Goal: Task Accomplishment & Management: Complete application form

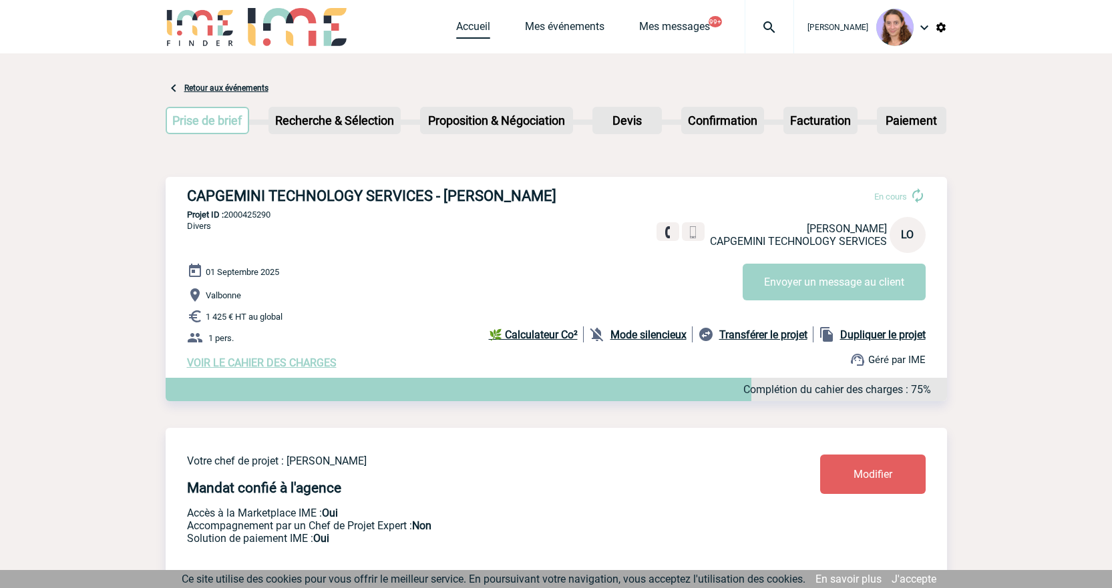
click at [459, 32] on link "Accueil" at bounding box center [473, 29] width 34 height 19
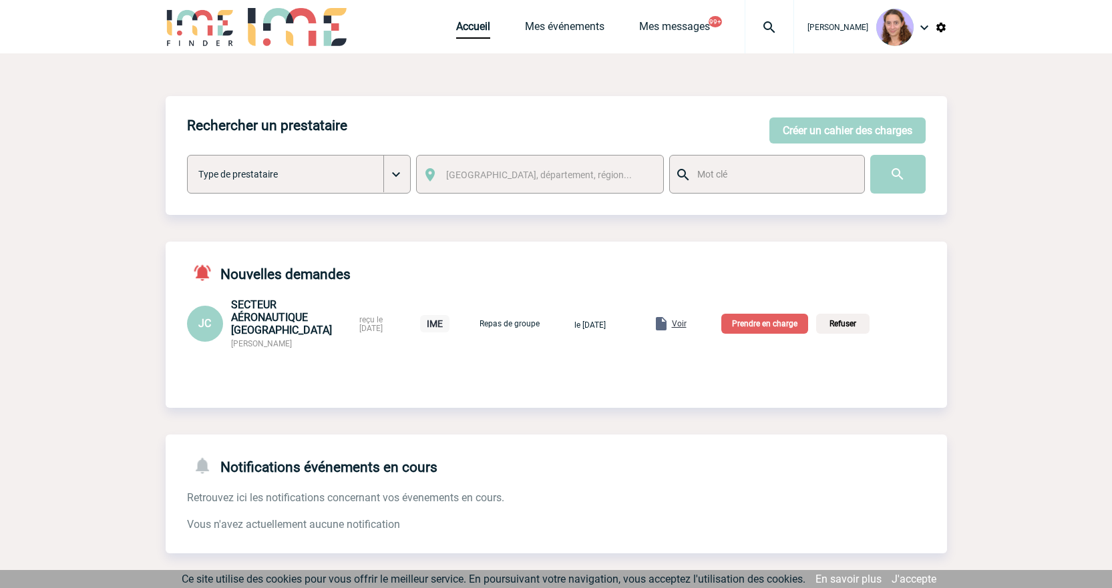
click at [800, 328] on p "Prendre en charge" at bounding box center [764, 324] width 87 height 20
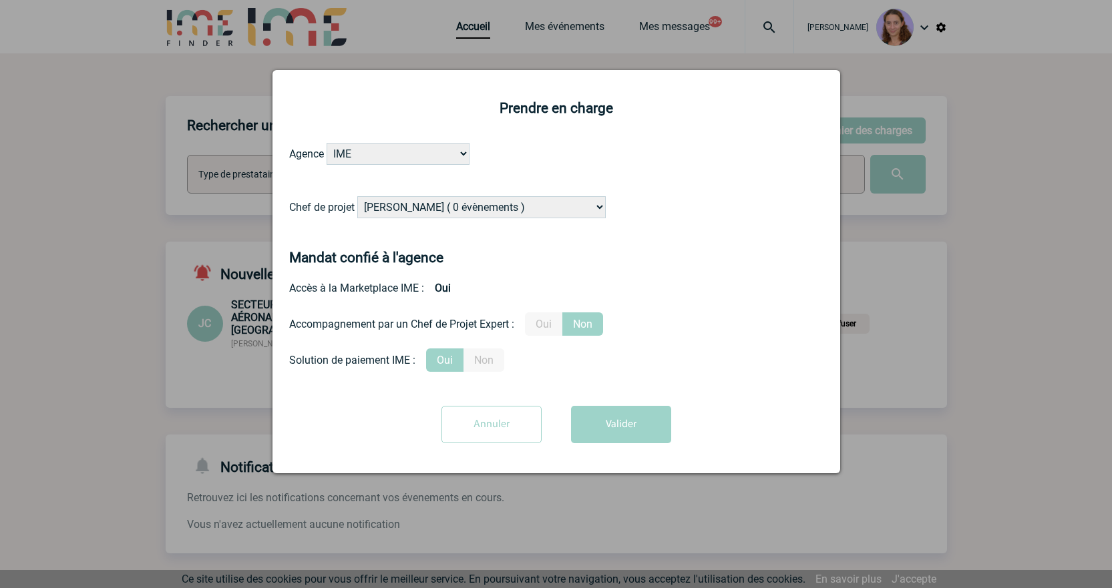
click at [370, 204] on select "Alizée VERLAGUET ( 0 évènements ) Anne GIRAUD ( 1196 évènements ) Anne-François…" at bounding box center [481, 207] width 248 height 22
select select "129741"
click at [358, 197] on select "Alizée VERLAGUET ( 0 évènements ) Anne GIRAUD ( 1196 évènements ) Anne-François…" at bounding box center [481, 207] width 248 height 22
click at [602, 430] on button "Valider" at bounding box center [621, 424] width 100 height 37
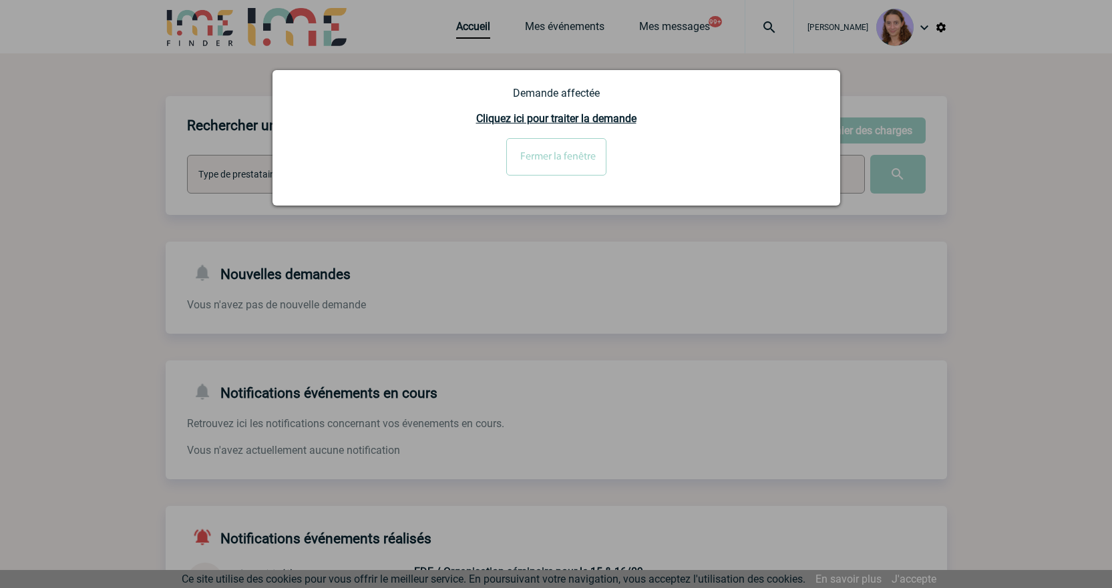
click at [535, 156] on input "Fermer la fenêtre" at bounding box center [556, 156] width 100 height 37
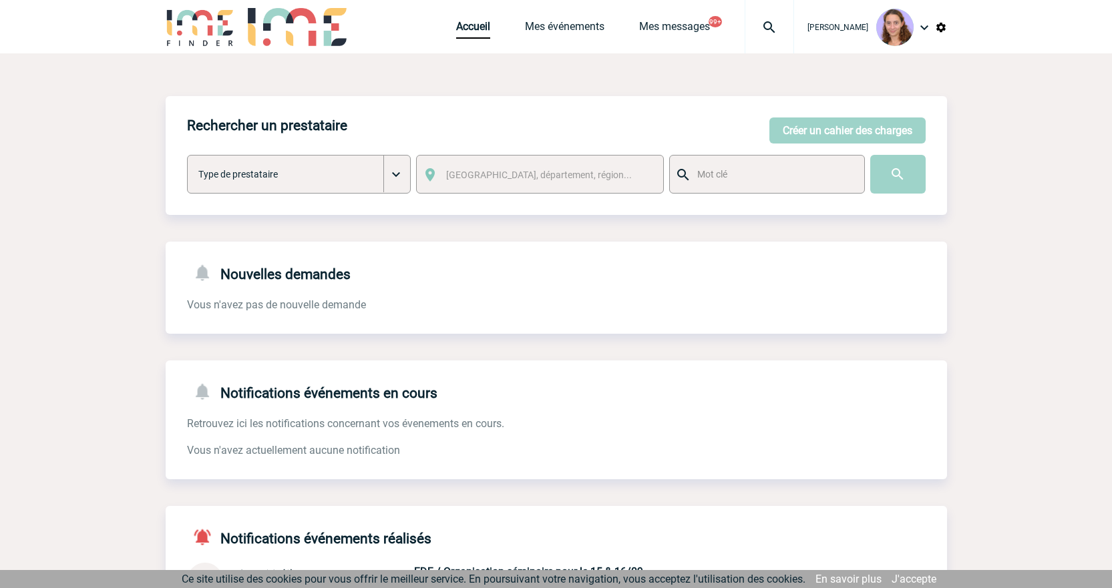
click at [765, 29] on img at bounding box center [769, 27] width 48 height 16
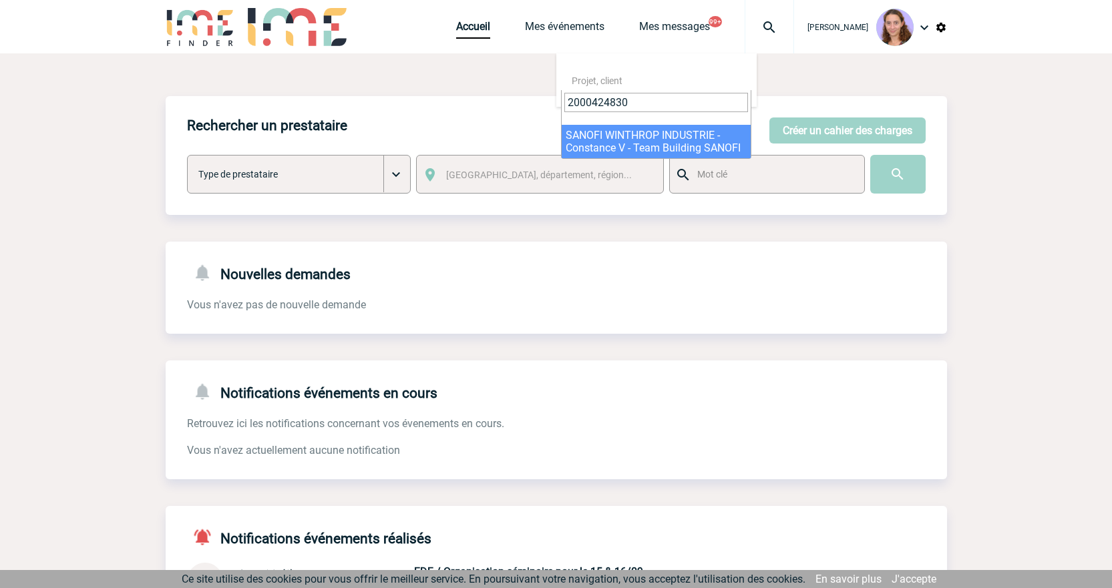
type input "2000424830"
drag, startPoint x: 666, startPoint y: 128, endPoint x: 665, endPoint y: 139, distance: 10.7
select select "24331"
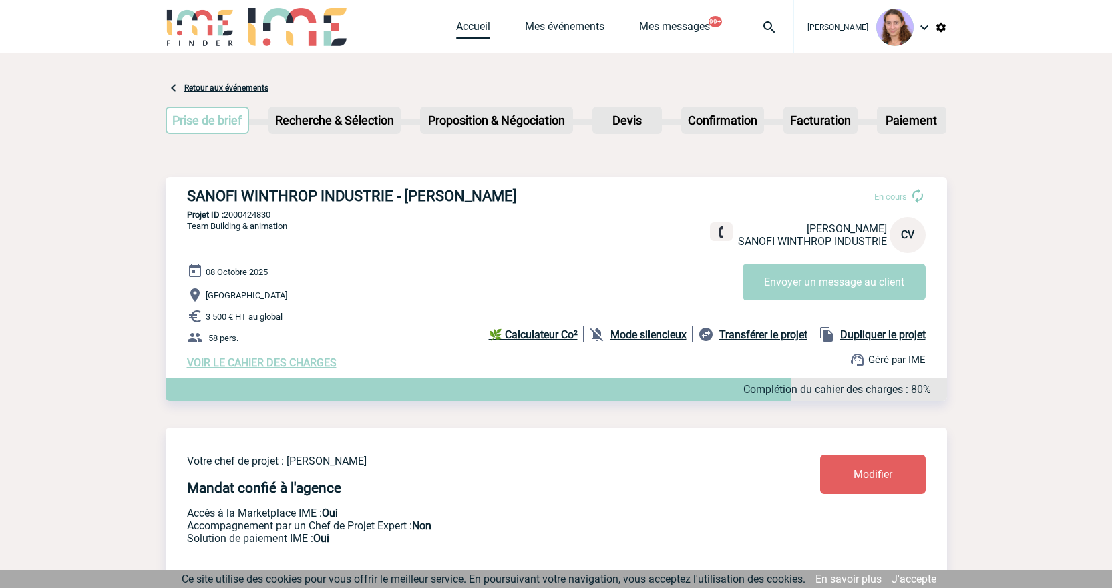
click at [468, 24] on link "Accueil" at bounding box center [473, 29] width 34 height 19
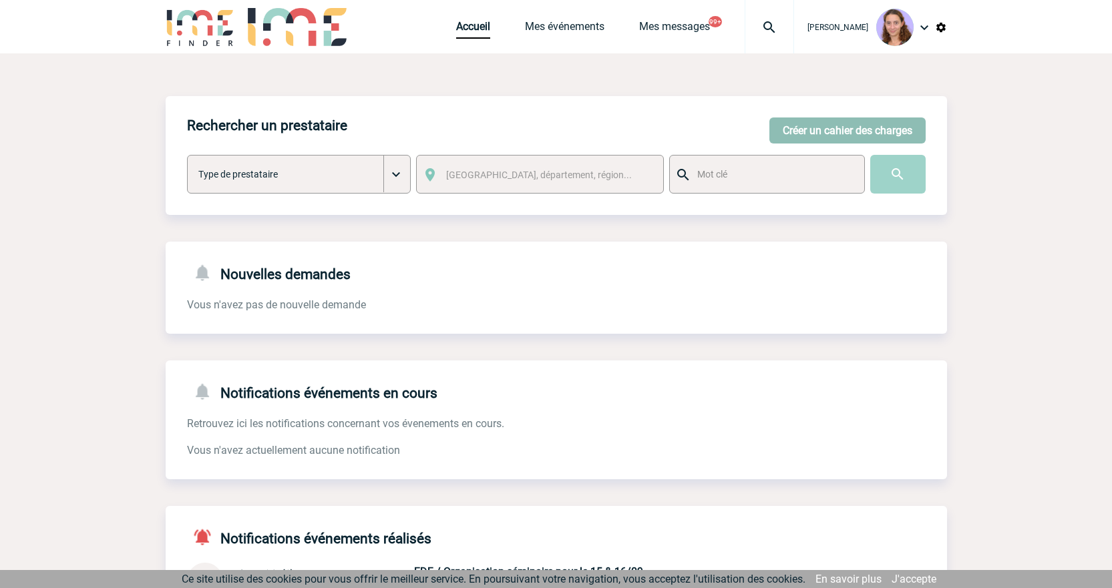
click at [838, 134] on button "Créer un cahier des charges" at bounding box center [847, 131] width 156 height 26
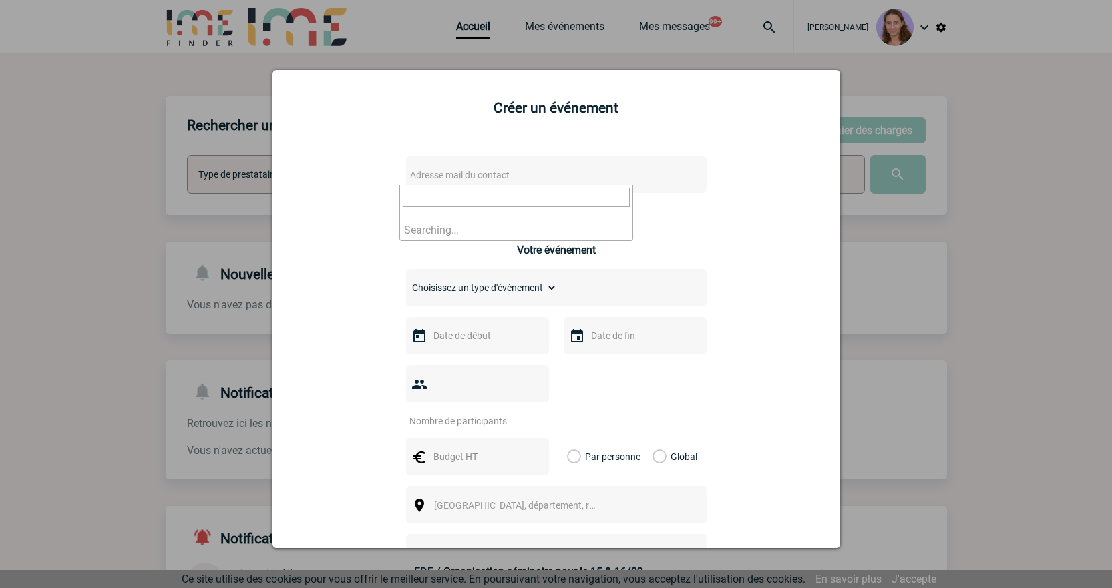
click at [441, 177] on span "Adresse mail du contact" at bounding box center [459, 175] width 99 height 11
type input "NOPPE, Mathilde <mathilde.noppe@capgemini.com>"
click at [337, 177] on div "Adresse mail du contact Ce contact n'a pas d’entité active dans la plateforme V…" at bounding box center [556, 487] width 534 height 689
drag, startPoint x: 337, startPoint y: 177, endPoint x: 508, endPoint y: 169, distance: 171.8
click at [508, 169] on span "Adresse mail du contact" at bounding box center [522, 175] width 234 height 19
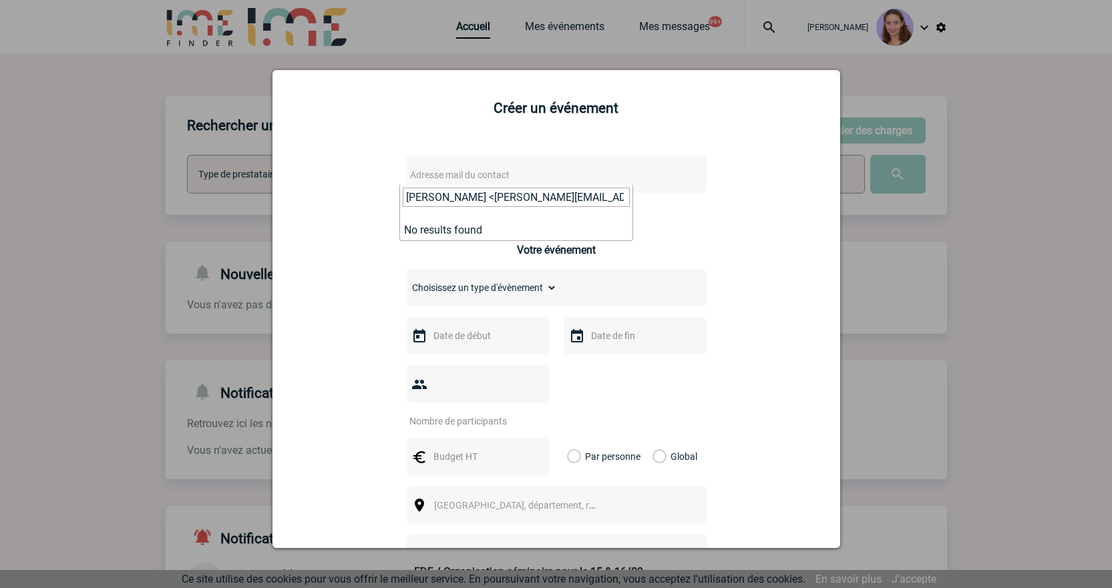
drag, startPoint x: 461, startPoint y: 200, endPoint x: 345, endPoint y: 200, distance: 115.5
click at [345, 200] on body "Claudia MILAZZO Accueil Mes événements 99+ 99+" at bounding box center [556, 413] width 1112 height 826
click at [585, 197] on input "mathilde.noppe@capgemini.com>" at bounding box center [516, 197] width 227 height 19
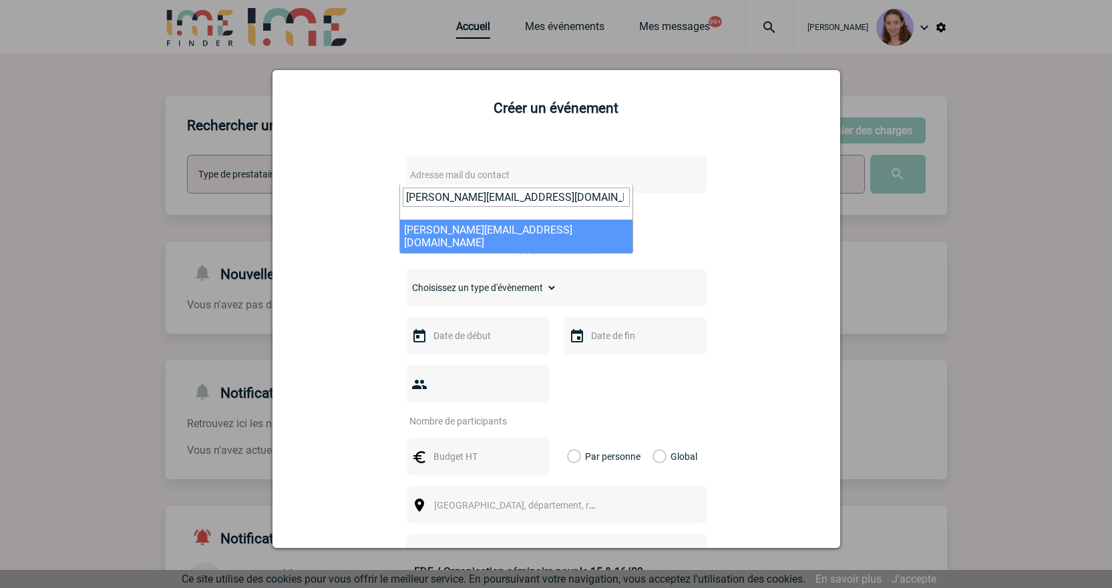
type input "mathilde.noppe@capgemini.com"
select select "122891"
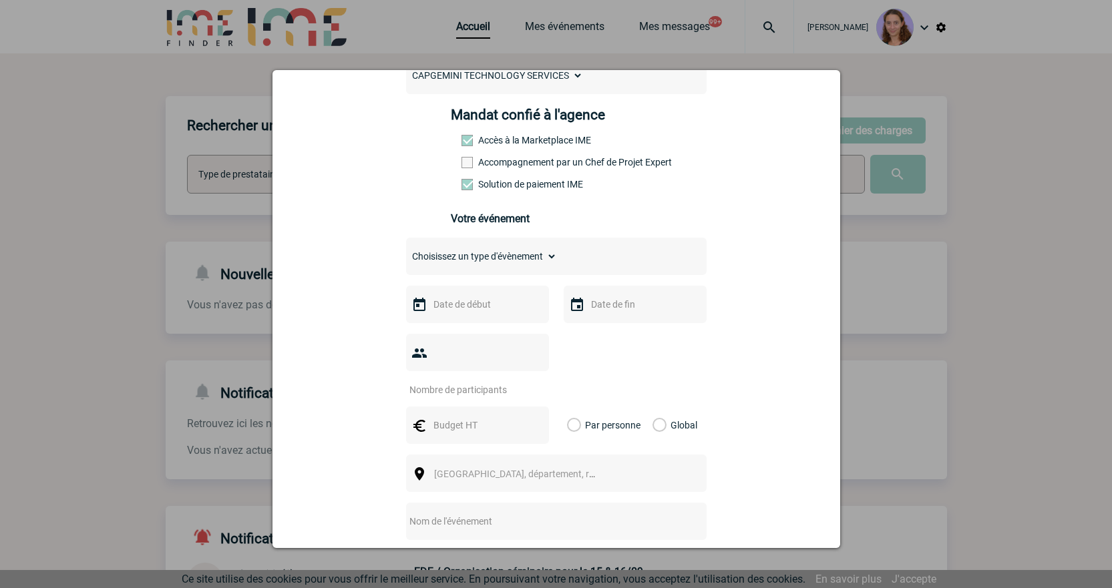
scroll to position [200, 0]
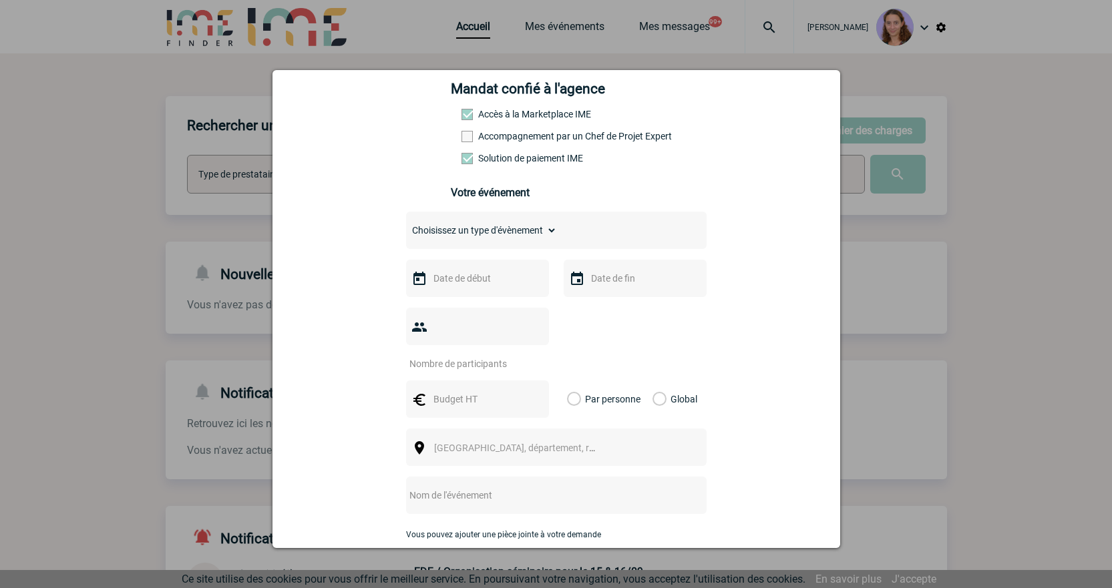
click at [452, 229] on select "Choisissez un type d'évènement Séminaire avec nuitée Séminaire sans nuitée Repa…" at bounding box center [481, 230] width 151 height 19
select select "5"
click at [406, 224] on select "Choisissez un type d'évènement Séminaire avec nuitée Séminaire sans nuitée Repa…" at bounding box center [481, 230] width 151 height 19
click at [436, 278] on input "text" at bounding box center [476, 278] width 92 height 17
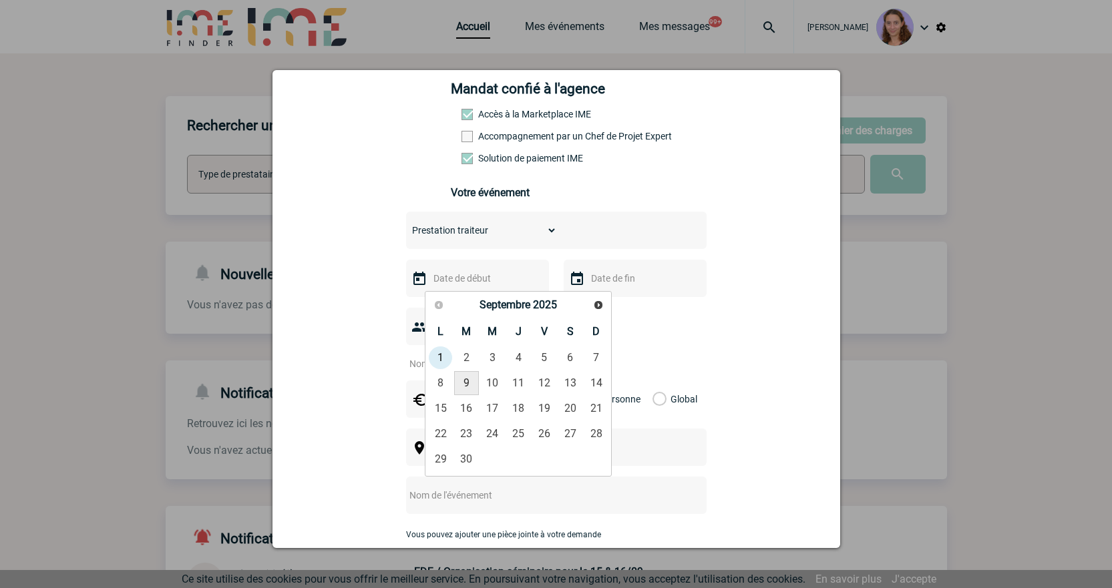
click at [473, 387] on link "9" at bounding box center [466, 383] width 25 height 24
type input "09-09-2025"
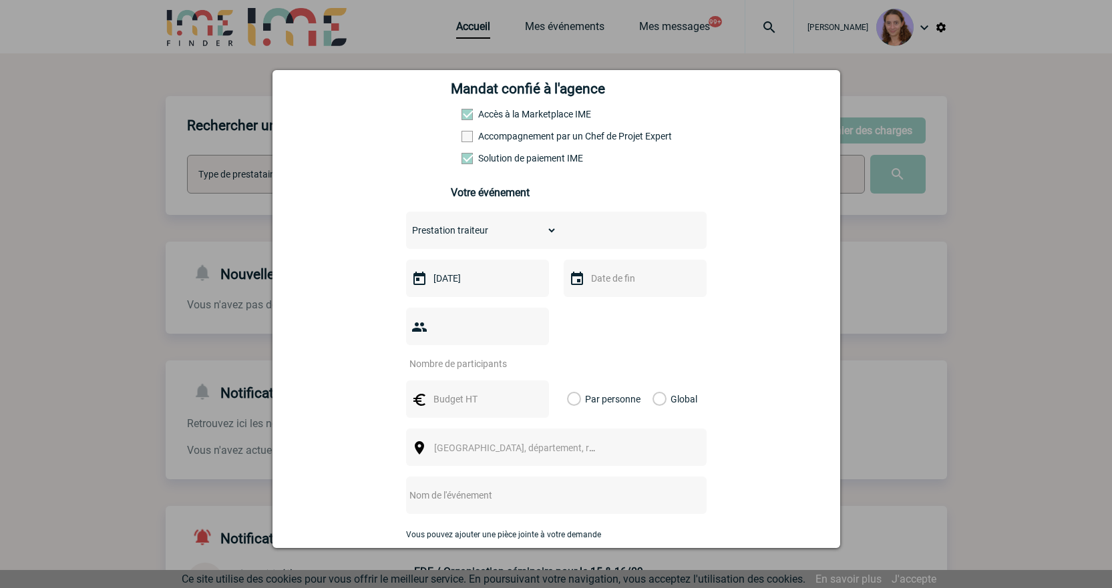
click at [464, 355] on input "number" at bounding box center [469, 363] width 126 height 17
type input "100"
drag, startPoint x: 459, startPoint y: 376, endPoint x: 341, endPoint y: 396, distance: 120.5
click at [459, 391] on input "text" at bounding box center [476, 399] width 92 height 17
type input "1841"
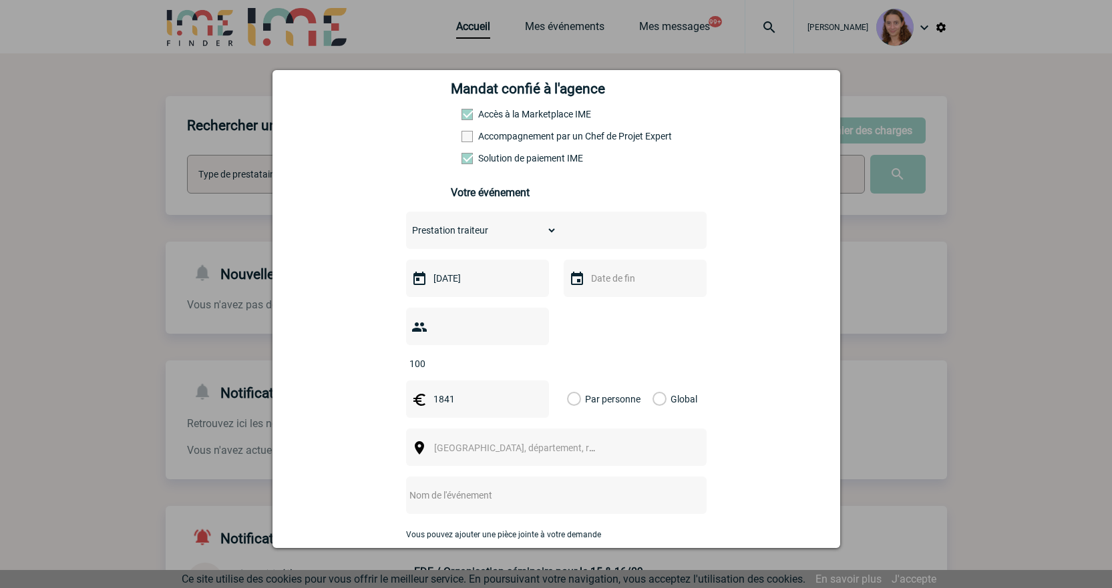
click at [656, 381] on label "Global" at bounding box center [656, 399] width 9 height 37
click at [0, 0] on input "Global" at bounding box center [0, 0] width 0 height 0
click at [458, 429] on div "[GEOGRAPHIC_DATA], département, région..." at bounding box center [556, 447] width 300 height 37
click at [474, 443] on span "[GEOGRAPHIC_DATA], département, région..." at bounding box center [527, 448] width 186 height 11
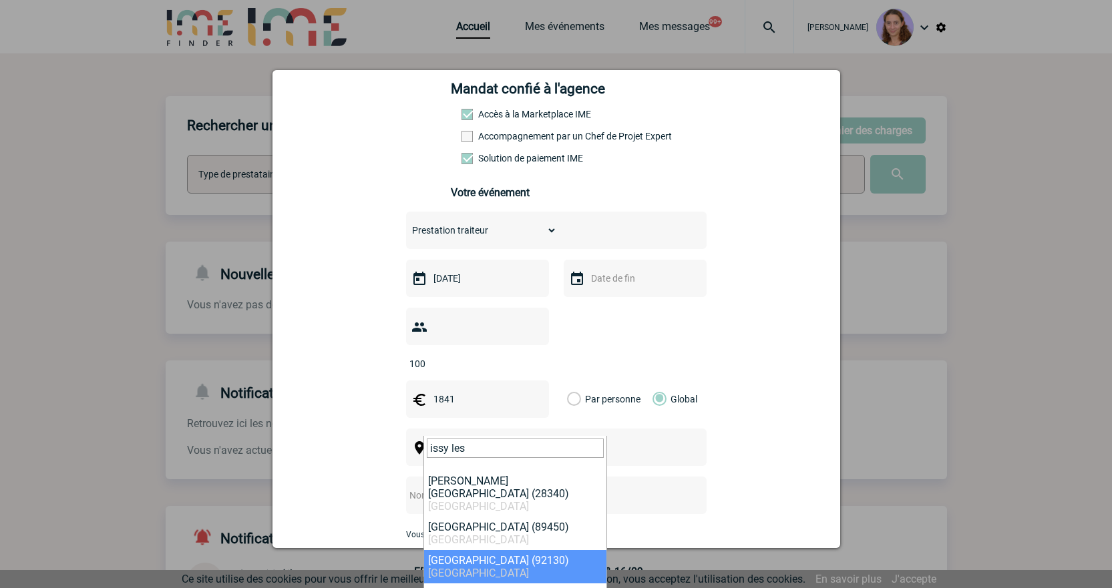
type input "issy les"
select select "43"
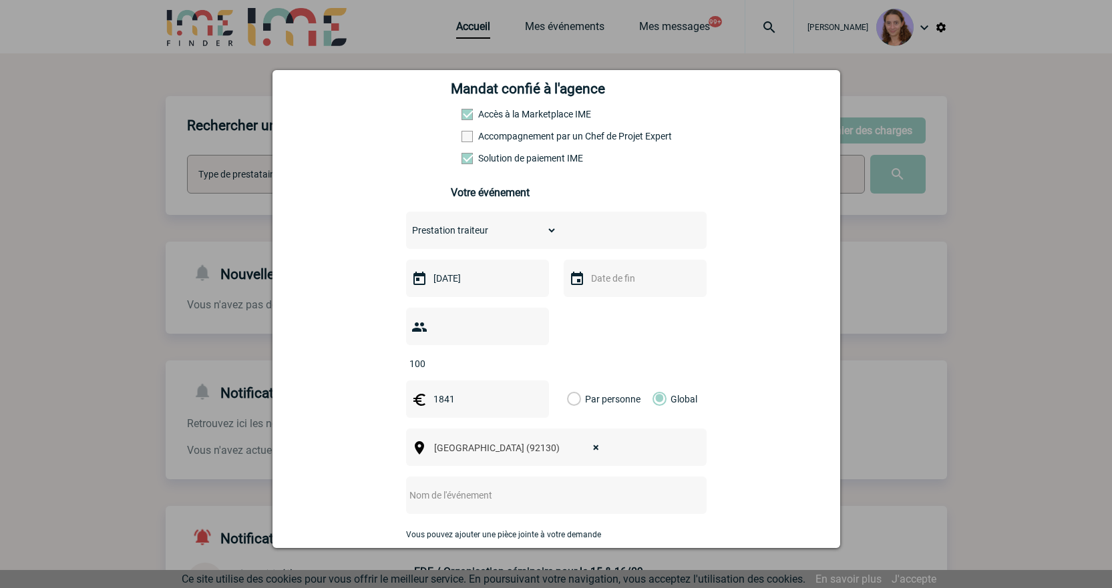
click at [447, 487] on input "text" at bounding box center [538, 495] width 265 height 17
click at [477, 487] on input "Centralisation - CHaleur Tournante" at bounding box center [538, 495] width 265 height 17
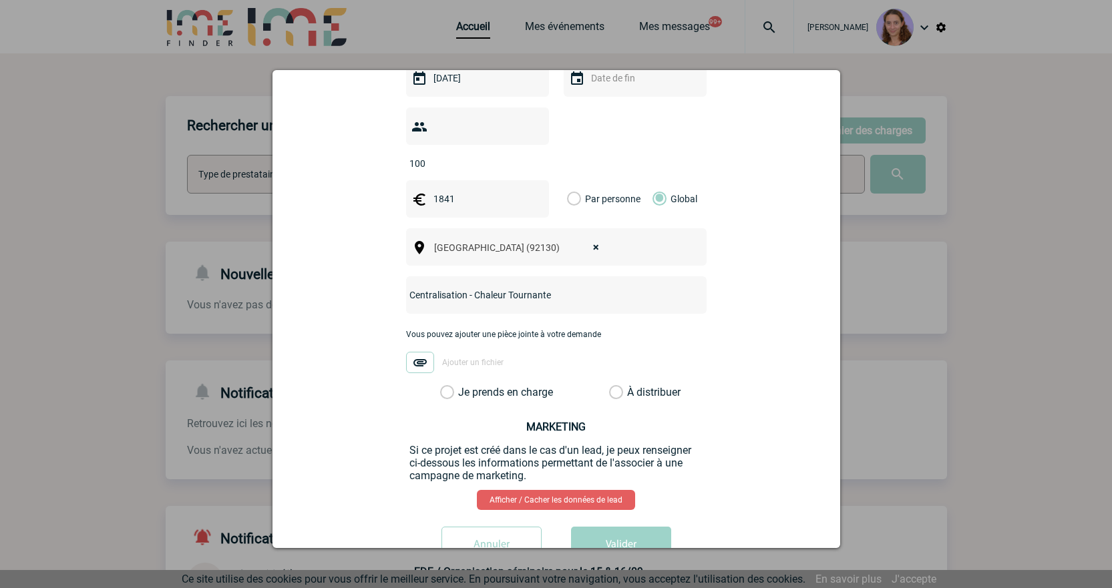
type input "Centralisation - Chaleur Tournante"
click at [612, 386] on label "À distribuer" at bounding box center [616, 392] width 14 height 13
click at [0, 0] on input "À distribuer" at bounding box center [0, 0] width 0 height 0
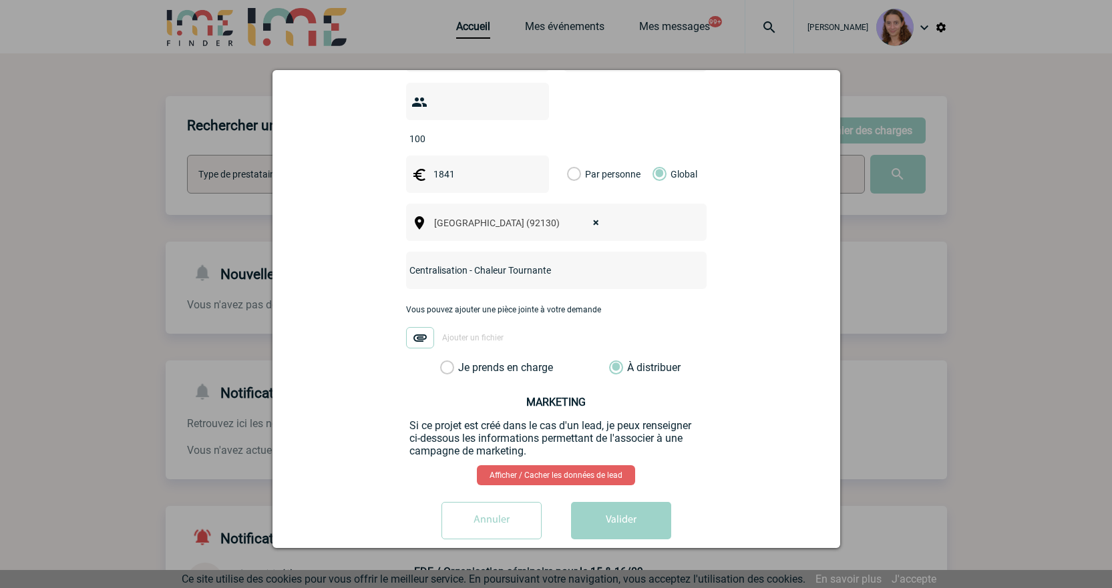
click at [629, 502] on button "Valider" at bounding box center [621, 520] width 100 height 37
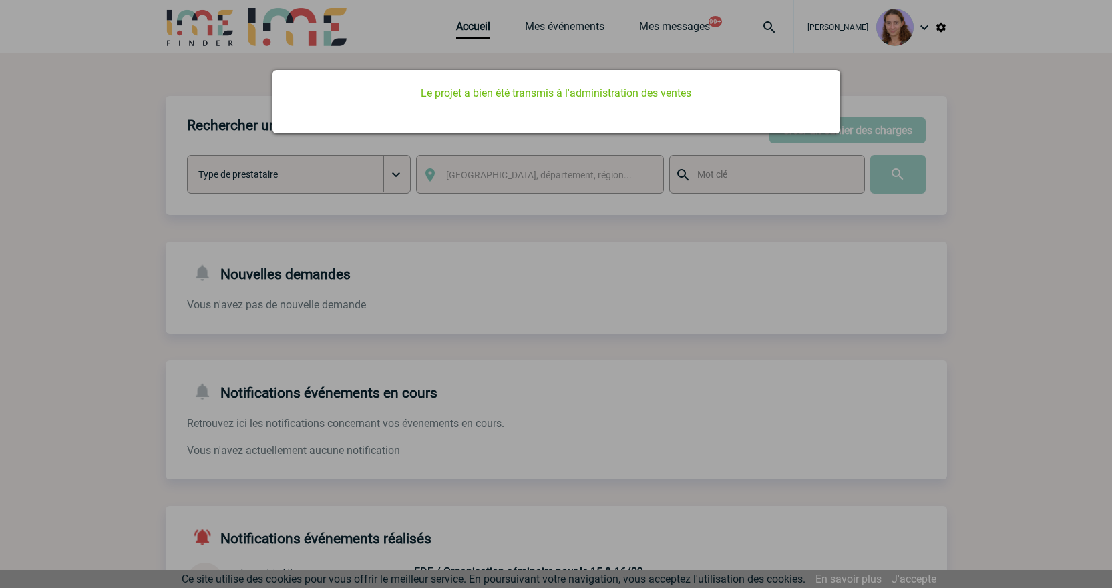
scroll to position [0, 0]
click at [443, 41] on div at bounding box center [556, 294] width 1112 height 588
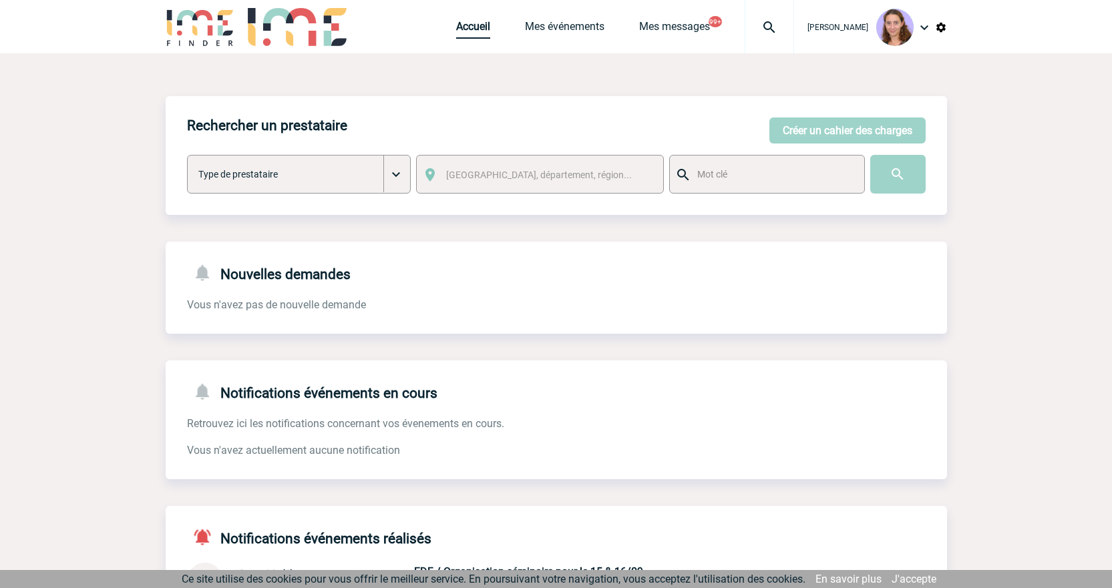
click at [479, 30] on link "Accueil" at bounding box center [473, 29] width 34 height 19
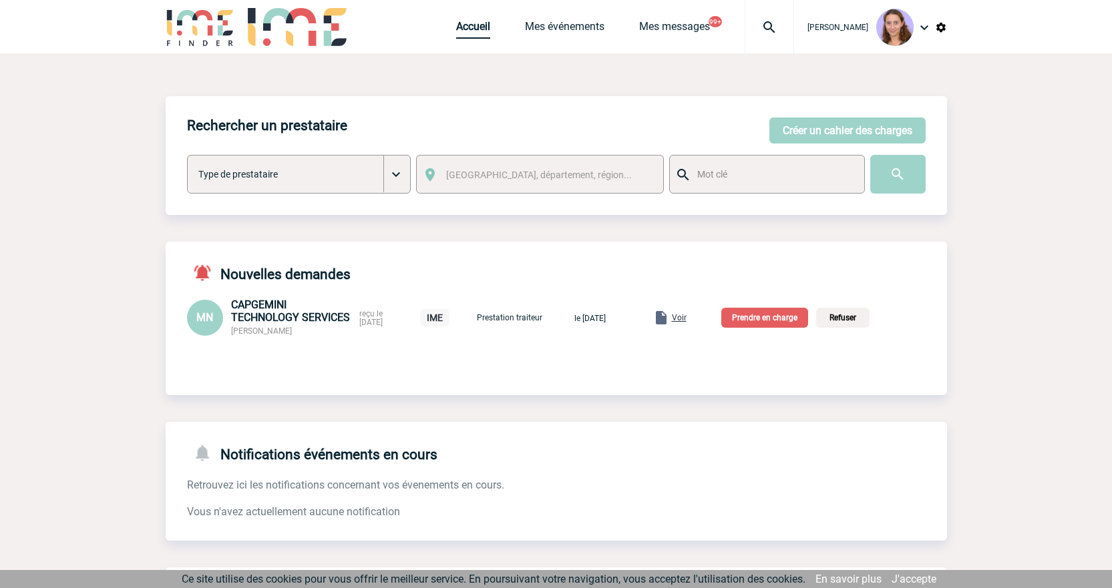
click at [478, 25] on link "Accueil" at bounding box center [473, 29] width 34 height 19
click at [777, 320] on p "Prendre en charge" at bounding box center [764, 318] width 87 height 20
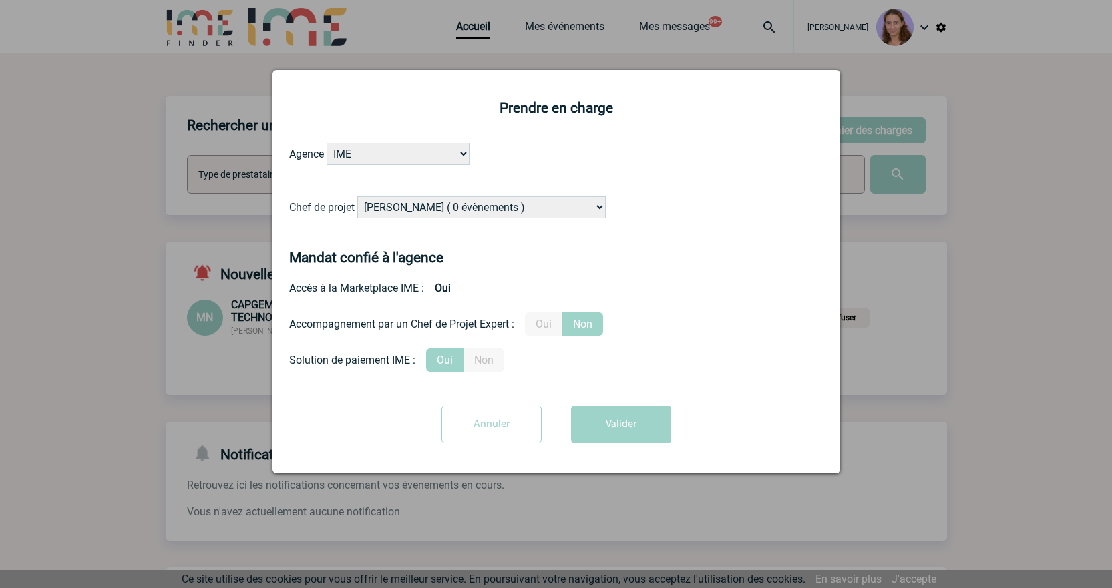
click at [390, 210] on select "Alizée VERLAGUET ( 0 évènements ) Anne GIRAUD ( 1196 évènements ) Anne-François…" at bounding box center [481, 207] width 248 height 22
select select "121547"
click at [358, 197] on select "Alizée VERLAGUET ( 0 évènements ) Anne GIRAUD ( 1196 évènements ) Anne-François…" at bounding box center [481, 207] width 248 height 22
click at [628, 427] on button "Valider" at bounding box center [621, 424] width 100 height 37
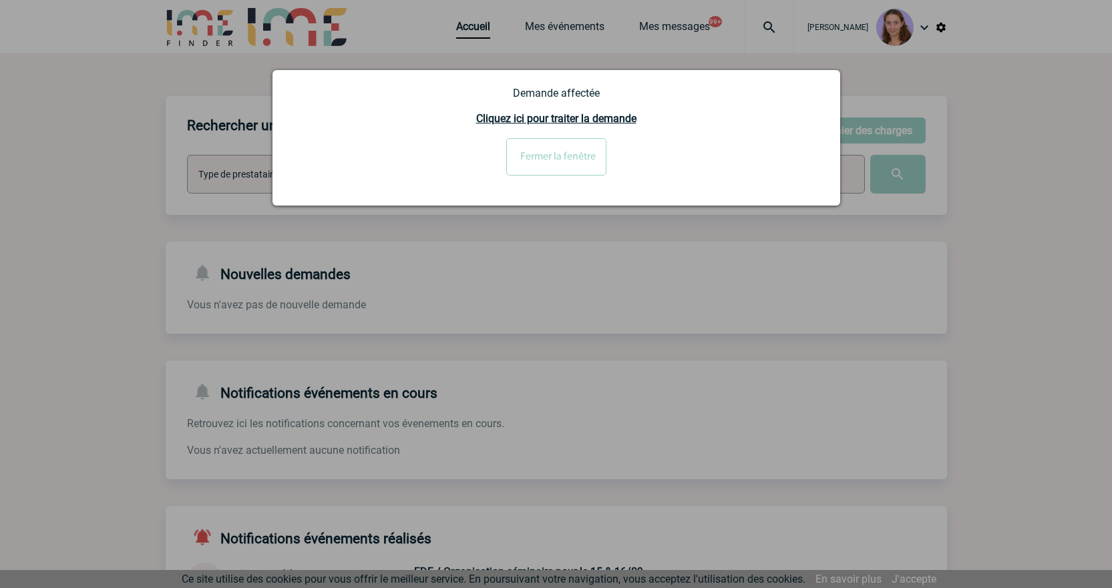
click at [546, 158] on input "Fermer la fenêtre" at bounding box center [556, 156] width 100 height 37
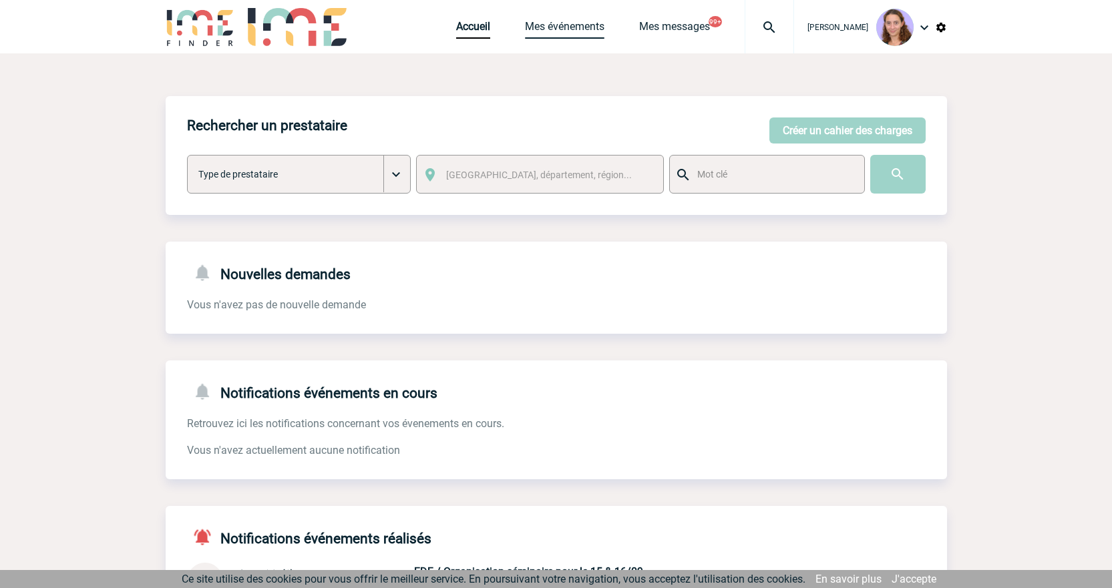
click at [587, 25] on link "Mes événements" at bounding box center [564, 29] width 79 height 19
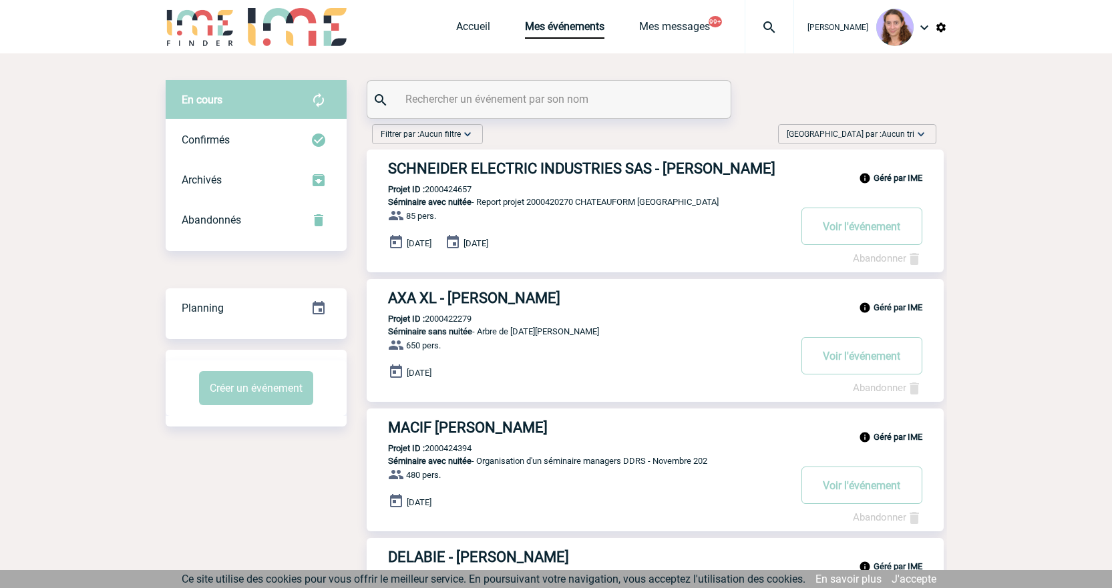
click at [553, 114] on div at bounding box center [548, 99] width 363 height 37
click at [521, 101] on input "text" at bounding box center [550, 98] width 297 height 19
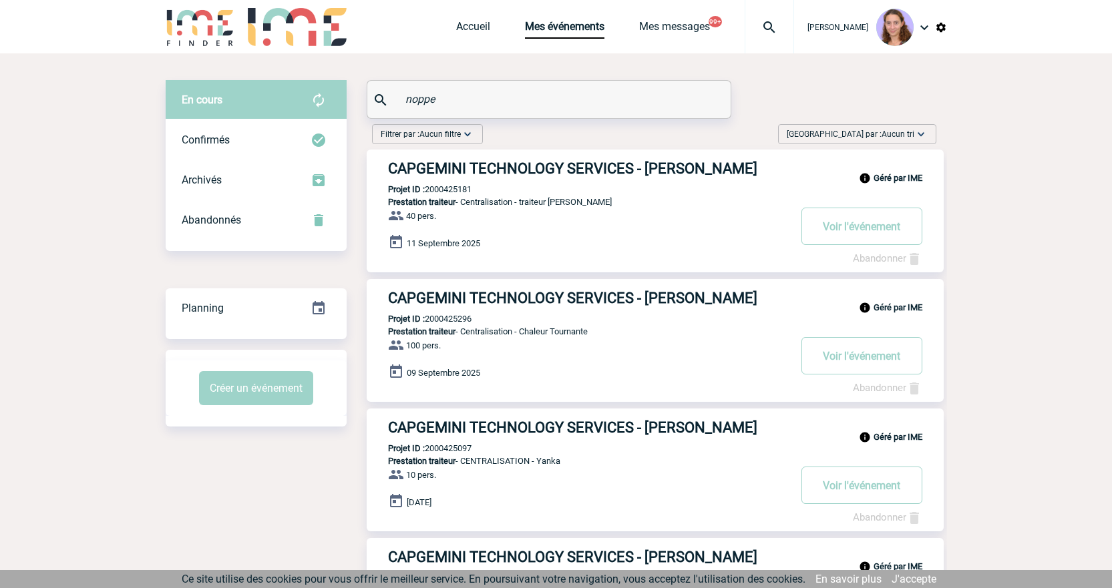
type input "noppe"
click at [459, 320] on p "Projet ID : 2000425296" at bounding box center [419, 319] width 105 height 10
copy p "2000425296"
